Goal: Contribute content

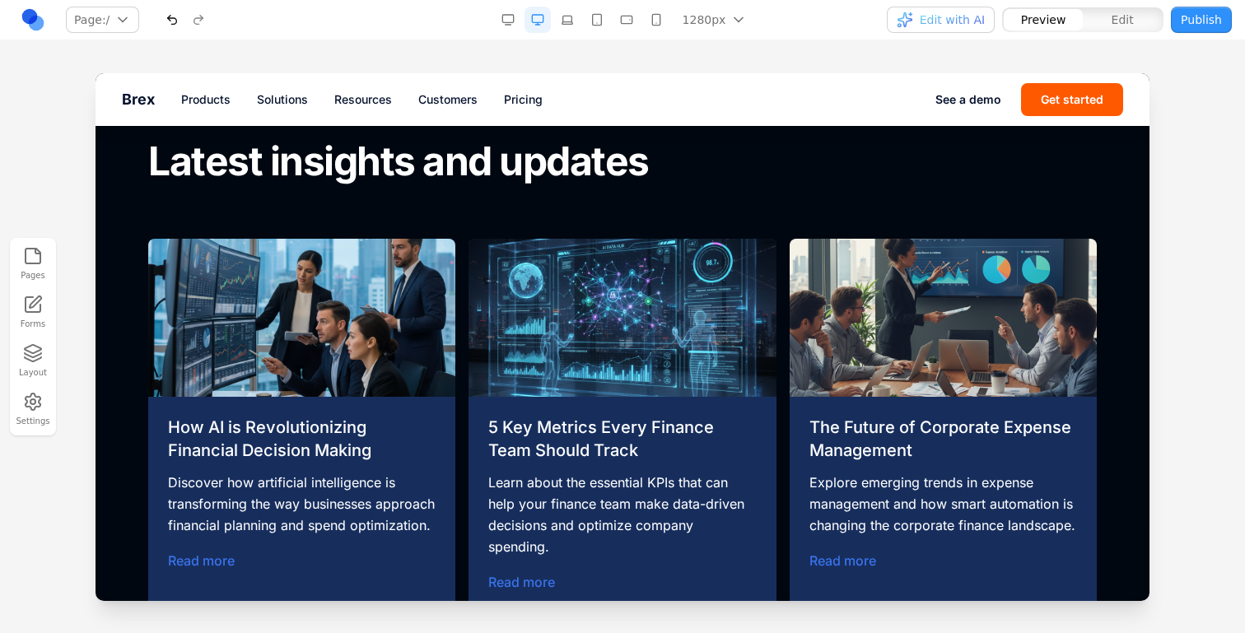
scroll to position [6197, 0]
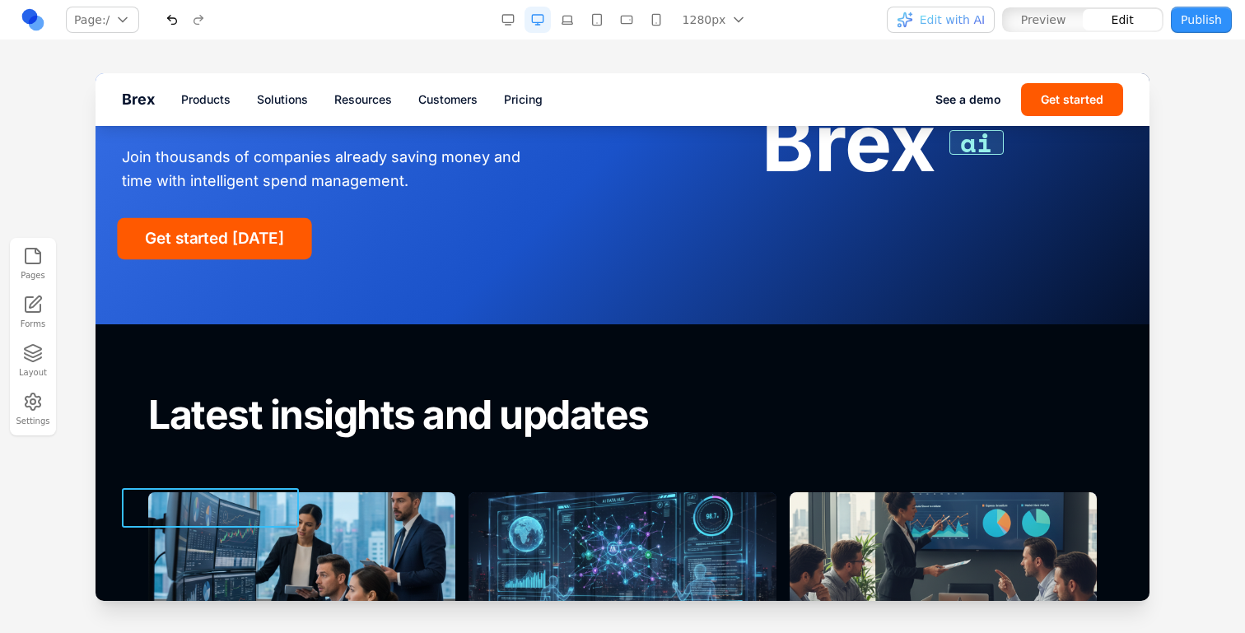
click at [284, 259] on button "Get started today" at bounding box center [214, 238] width 194 height 41
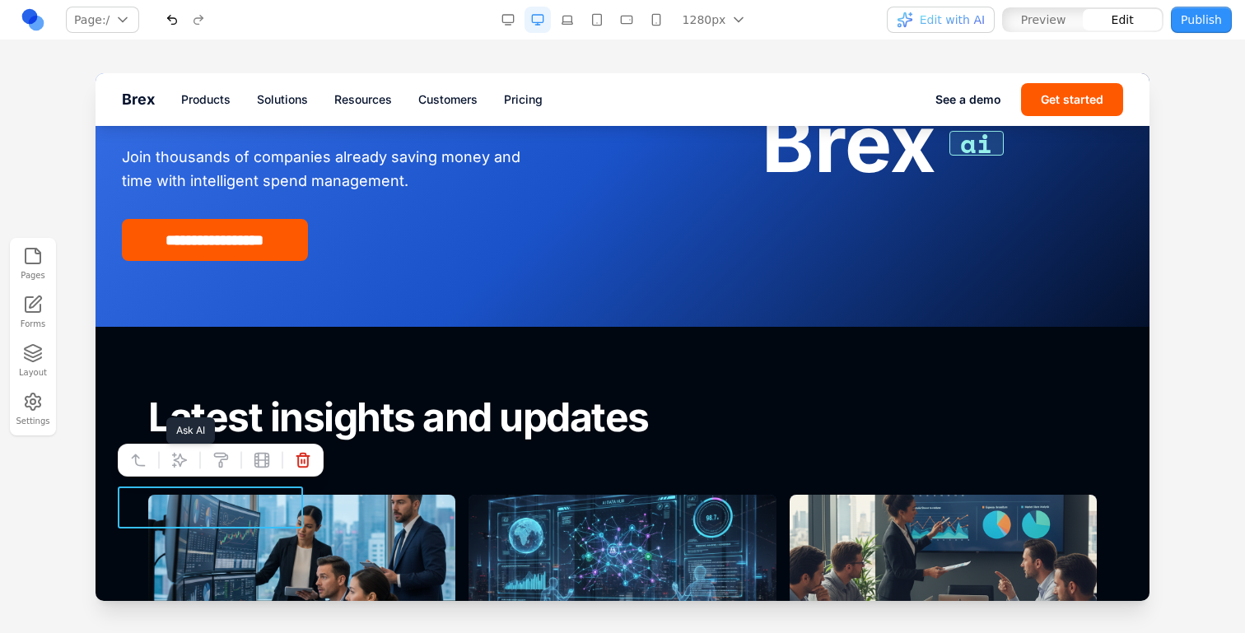
click at [178, 462] on icon at bounding box center [179, 461] width 14 height 14
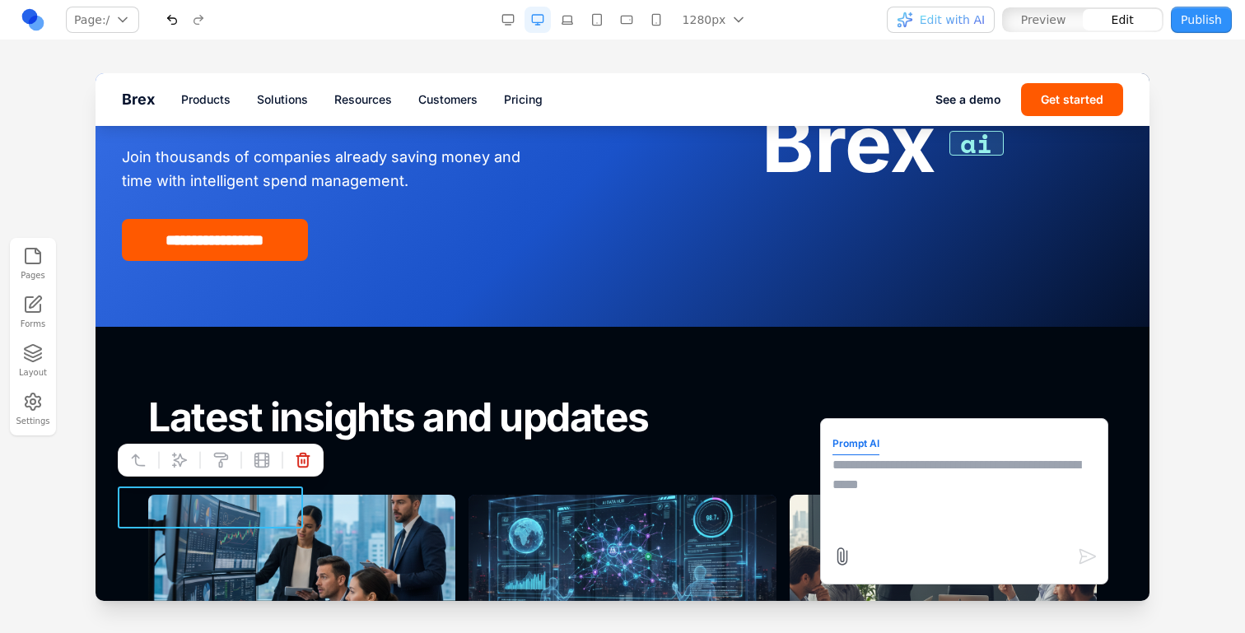
click at [898, 483] on textarea at bounding box center [965, 496] width 264 height 82
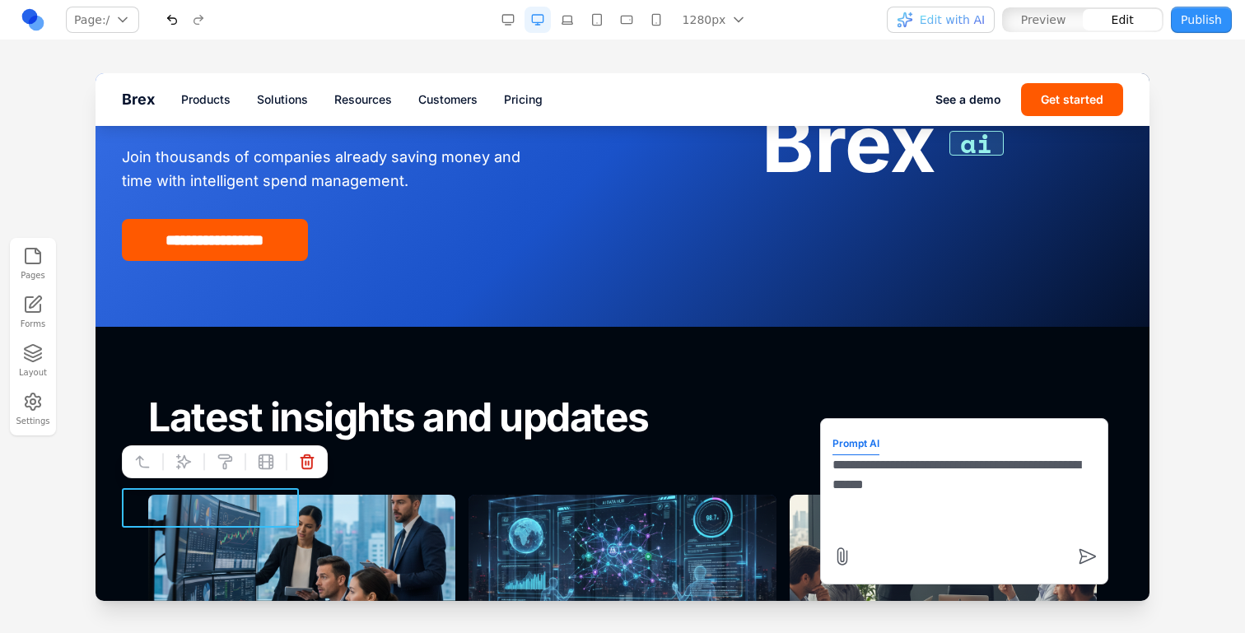
type textarea "**********"
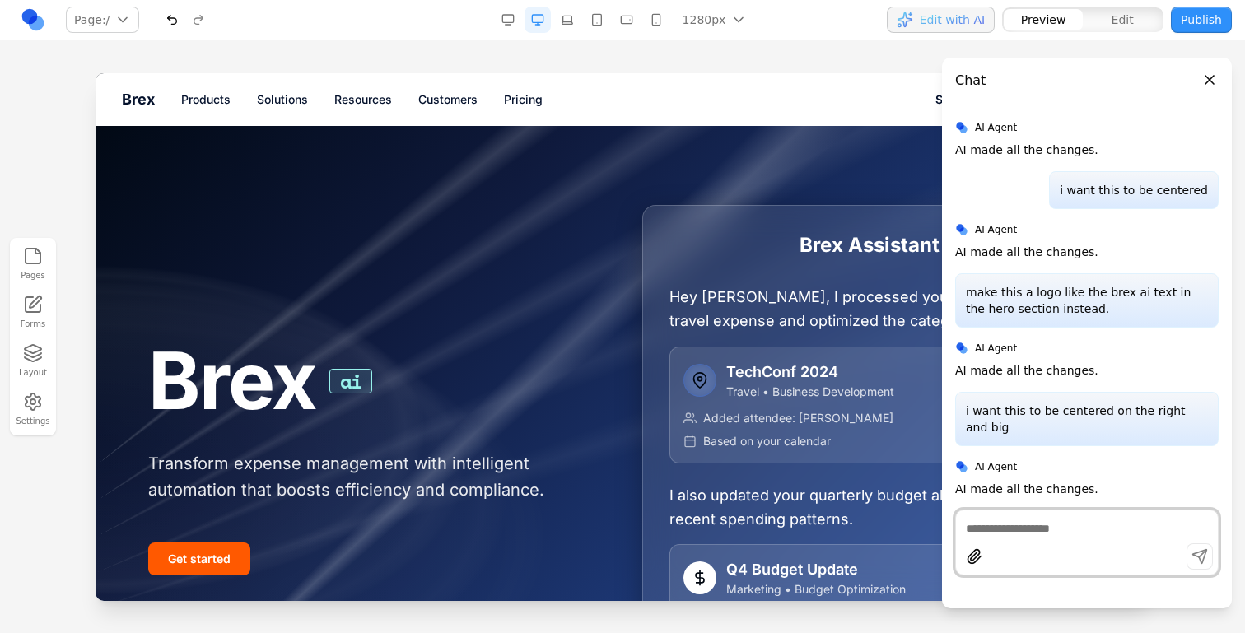
scroll to position [0, 0]
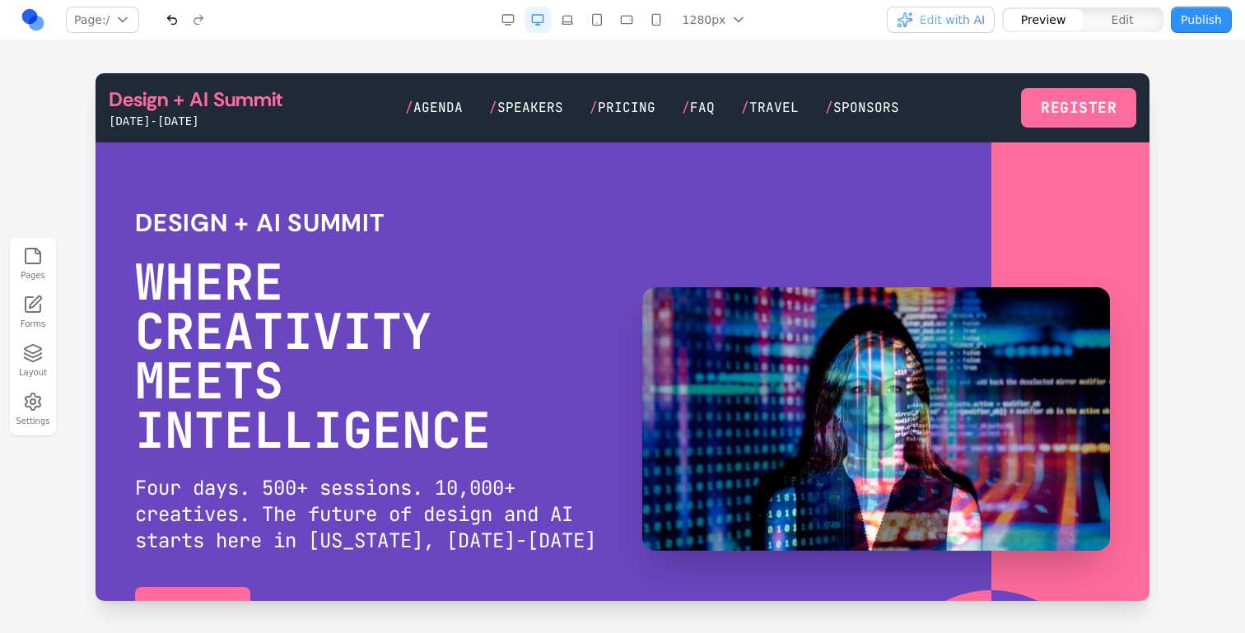
scroll to position [9131, 0]
click at [1207, 18] on button "Publish" at bounding box center [1201, 20] width 61 height 26
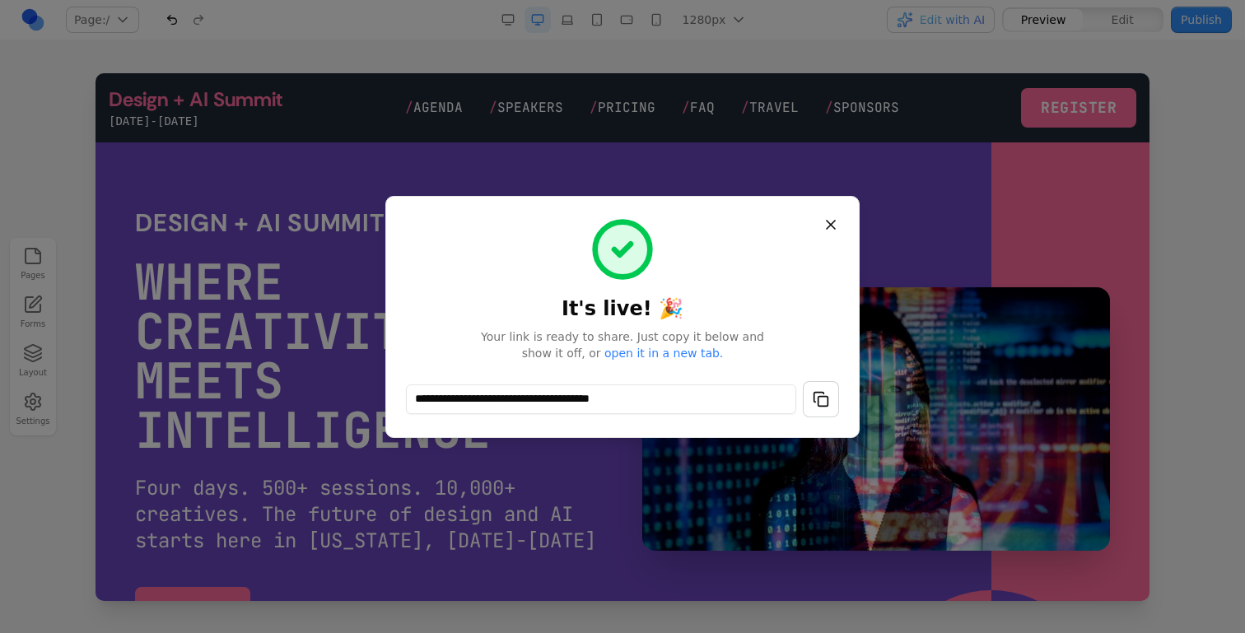
click at [819, 401] on button "button" at bounding box center [821, 399] width 36 height 36
